Goal: Task Accomplishment & Management: Manage account settings

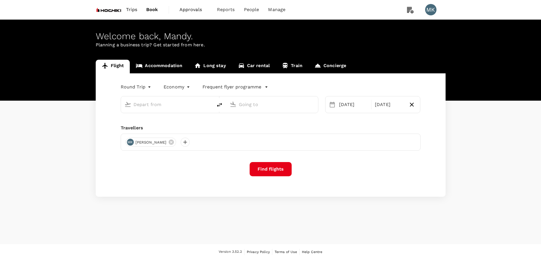
type input "Singapore Changi (SIN)"
type input "Tokyo Intl (HND)"
type input "Singapore Changi (SIN)"
type input "Tokyo Intl (HND)"
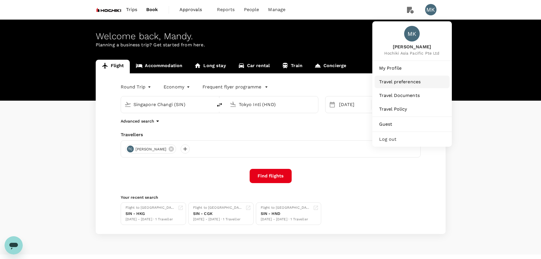
click at [405, 83] on span "Travel preferences" at bounding box center [412, 81] width 66 height 7
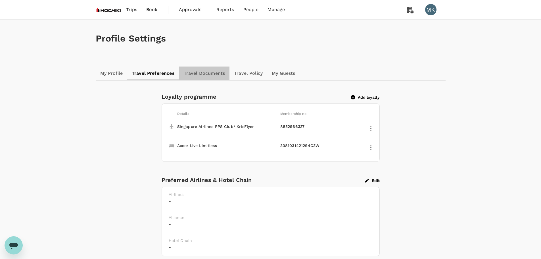
click at [215, 67] on link "Travel Documents" at bounding box center [204, 73] width 50 height 14
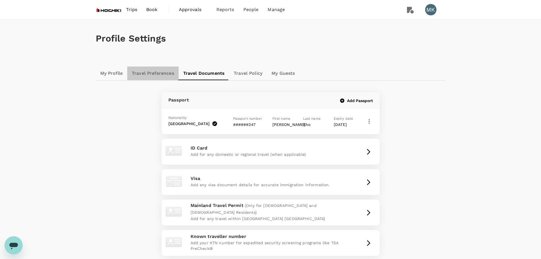
click at [158, 76] on link "Travel Preferences" at bounding box center [152, 73] width 51 height 14
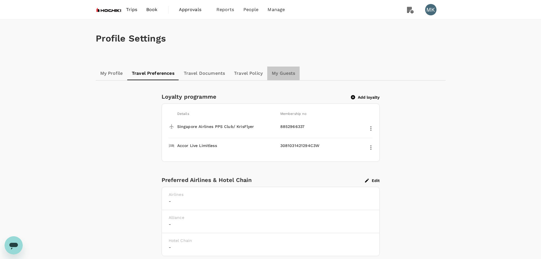
click at [272, 73] on link "My Guests" at bounding box center [283, 73] width 32 height 14
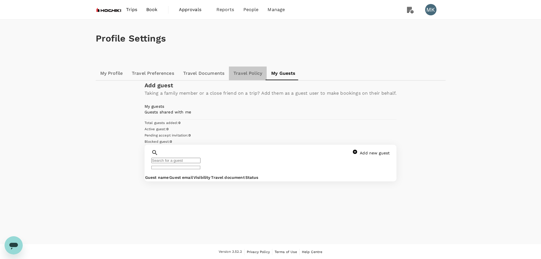
click at [251, 73] on link "Travel Policy" at bounding box center [248, 73] width 38 height 14
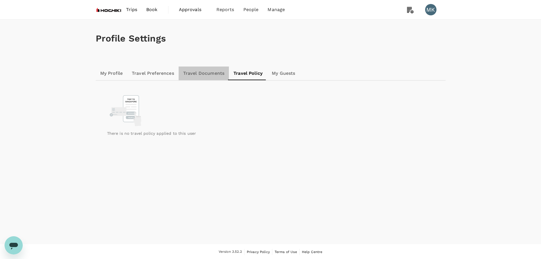
click at [214, 75] on link "Travel Documents" at bounding box center [204, 73] width 50 height 14
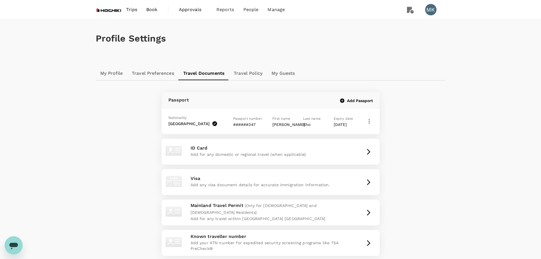
click at [153, 73] on link "Travel Preferences" at bounding box center [152, 73] width 51 height 14
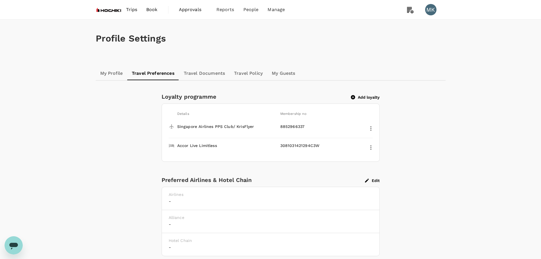
click at [375, 180] on button "Edit" at bounding box center [372, 180] width 15 height 5
click at [40, 22] on span "Singapore Airlines" at bounding box center [23, 20] width 36 height 5
type input "Singapore Airlines"
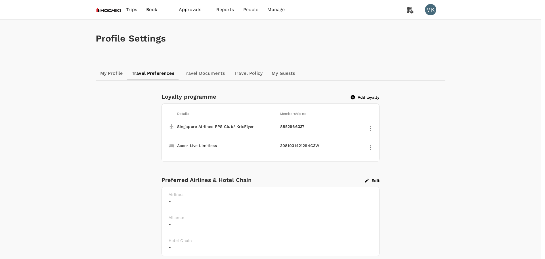
checkbox input "true"
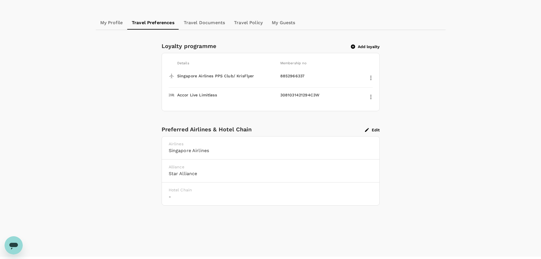
scroll to position [64, 0]
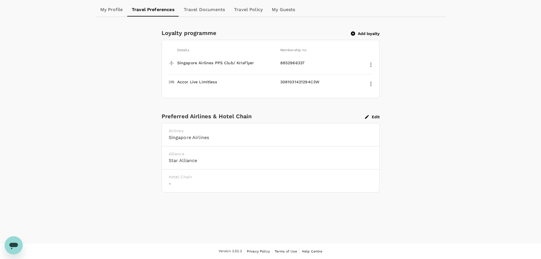
click at [230, 177] on p "Hotel Chain" at bounding box center [271, 177] width 204 height 6
click at [376, 116] on button "Edit" at bounding box center [372, 116] width 15 height 5
type input "Accor Hotels"
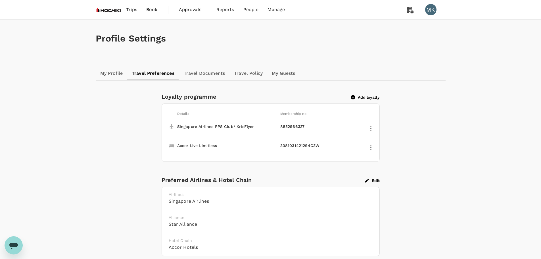
click at [118, 75] on link "My Profile" at bounding box center [112, 73] width 32 height 14
